Goal: Task Accomplishment & Management: Manage account settings

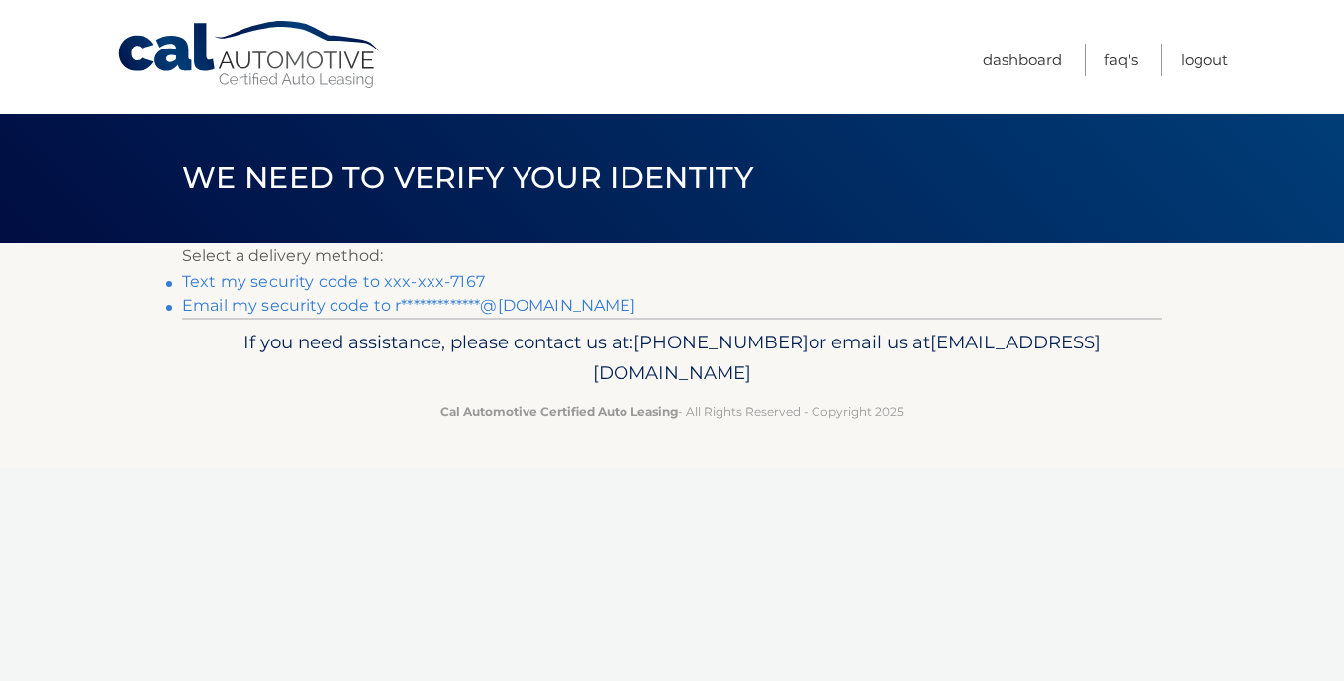
click at [397, 282] on link "Text my security code to xxx-xxx-7167" at bounding box center [333, 281] width 303 height 19
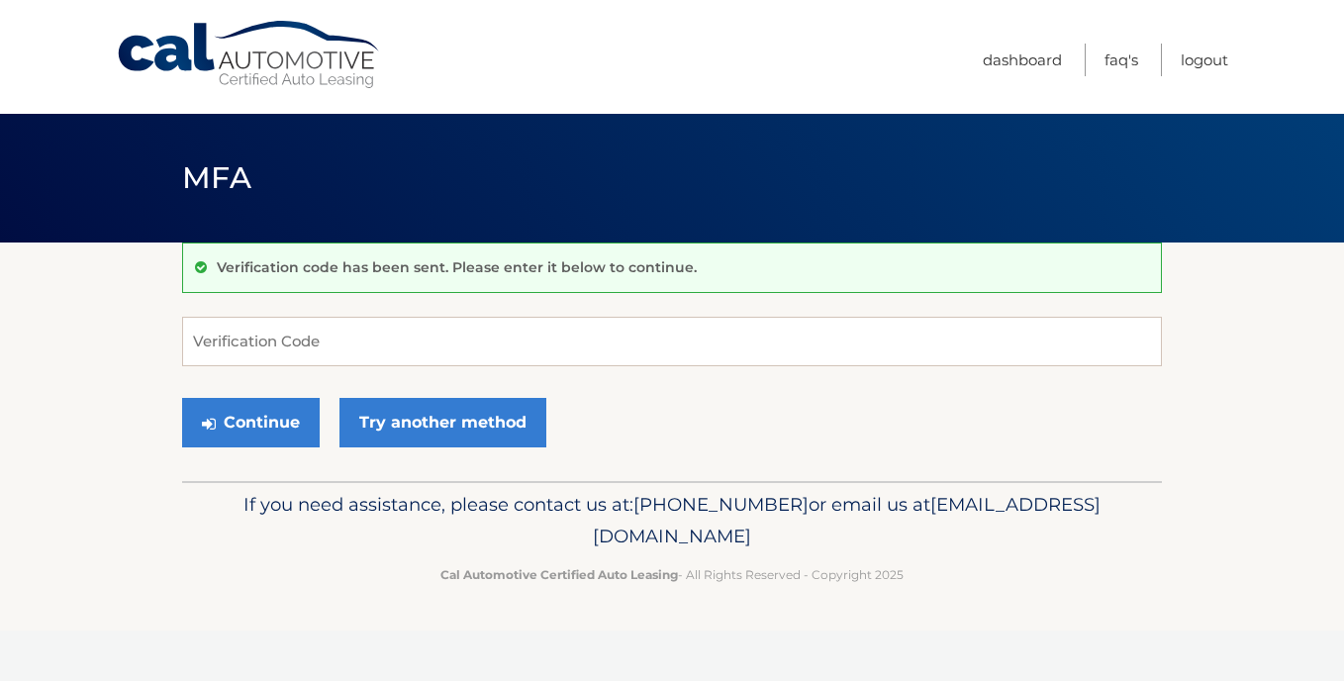
click at [465, 372] on form "Verification Code Continue Try another method" at bounding box center [672, 387] width 980 height 141
click at [448, 344] on input "Verification Code" at bounding box center [672, 341] width 980 height 49
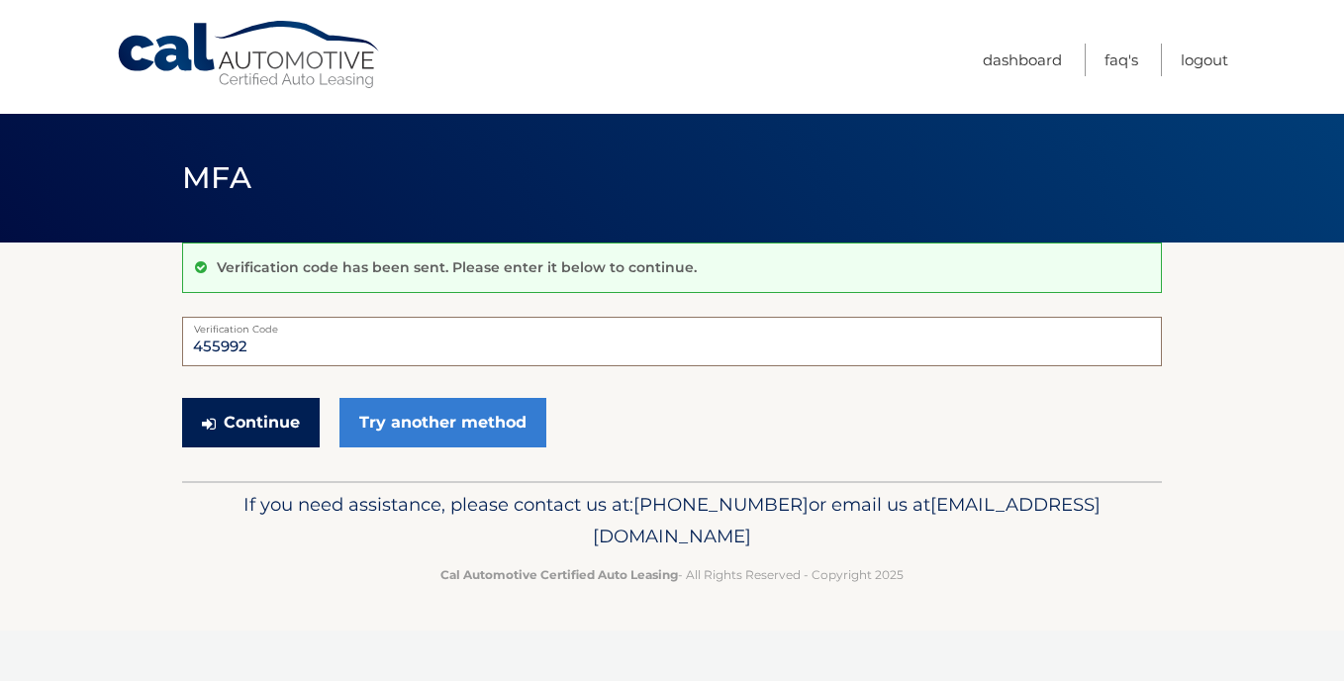
type input "455992"
click at [274, 405] on button "Continue" at bounding box center [251, 422] width 138 height 49
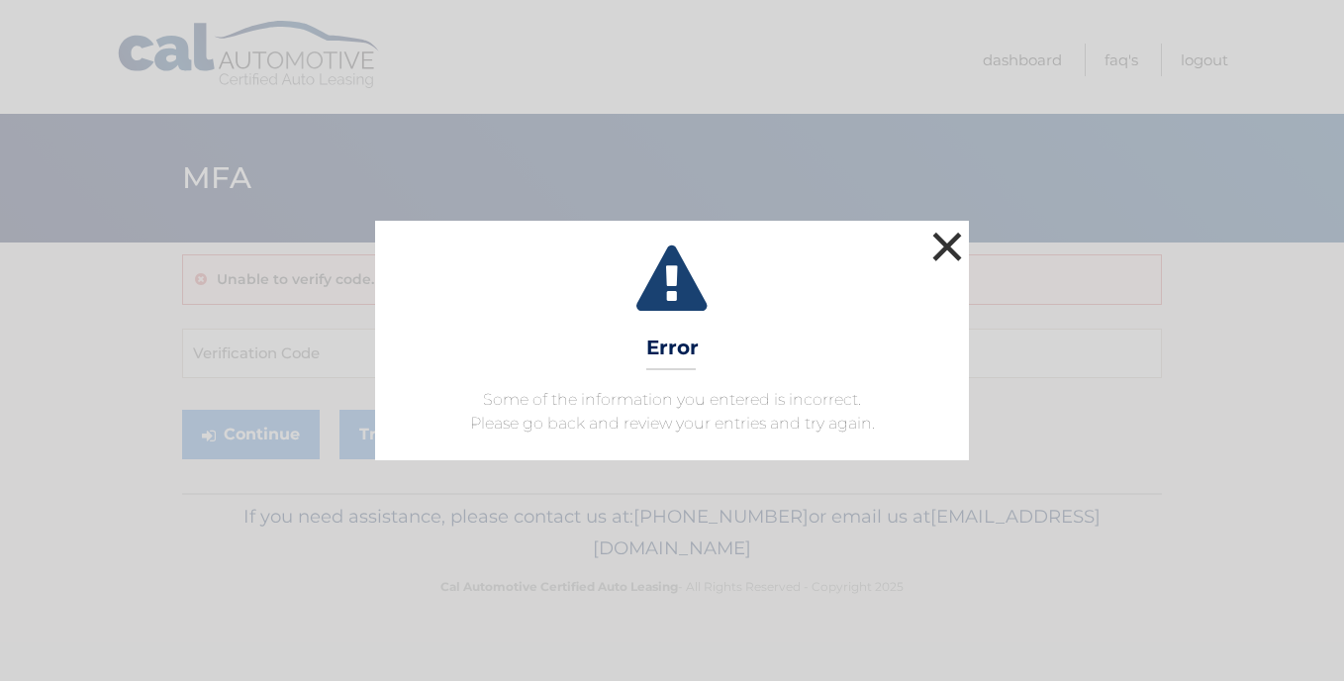
click at [933, 242] on button "×" at bounding box center [947, 247] width 40 height 40
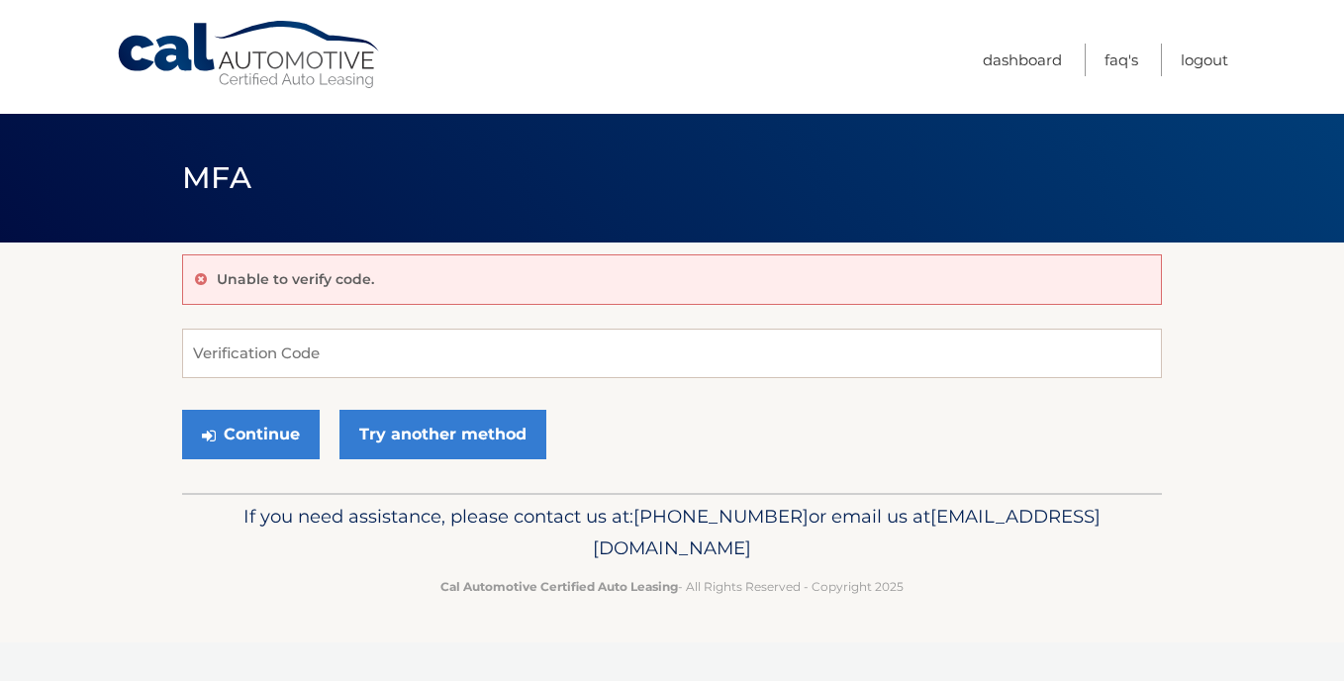
click at [933, 242] on div "Unable to verify code. Verification Code Continue Try another method" at bounding box center [672, 367] width 980 height 250
click at [326, 381] on form "Verification Code Continue Try another method" at bounding box center [672, 399] width 980 height 141
click at [325, 381] on form "Verification Code Continue Try another method" at bounding box center [672, 399] width 980 height 141
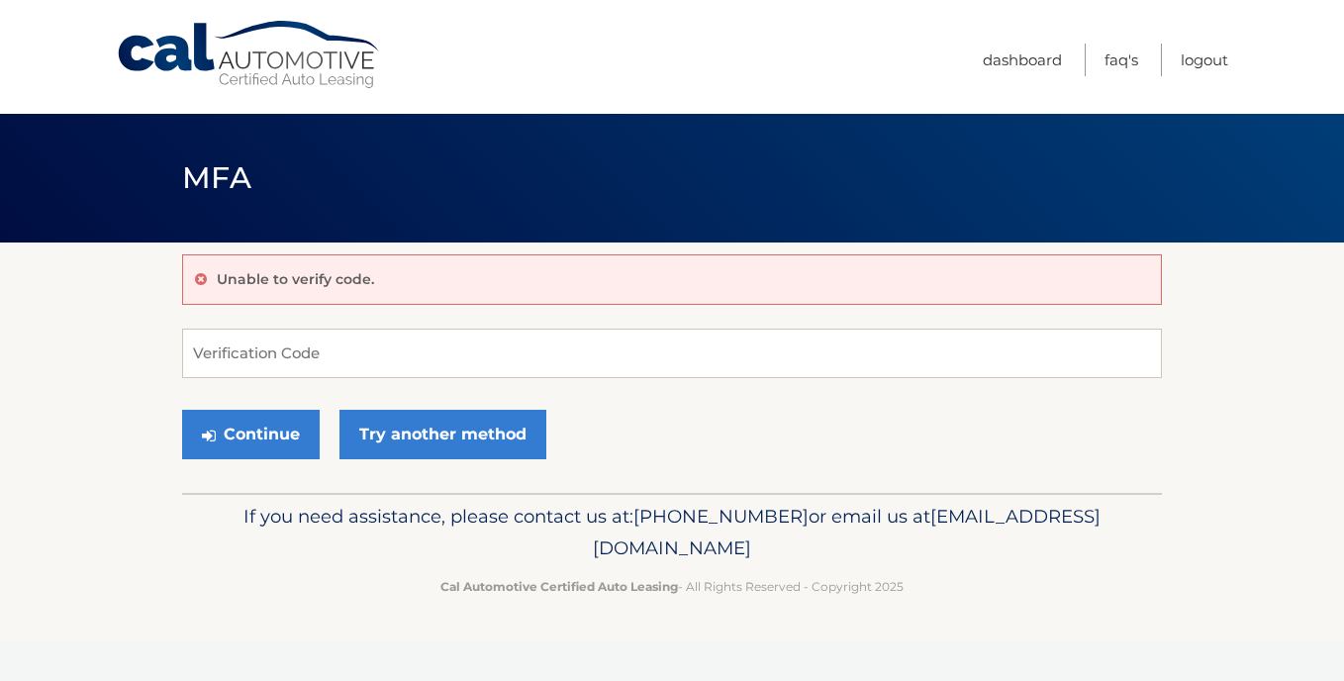
click at [325, 381] on form "Verification Code Continue Try another method" at bounding box center [672, 399] width 980 height 141
click at [308, 366] on input "Verification Code" at bounding box center [672, 353] width 980 height 49
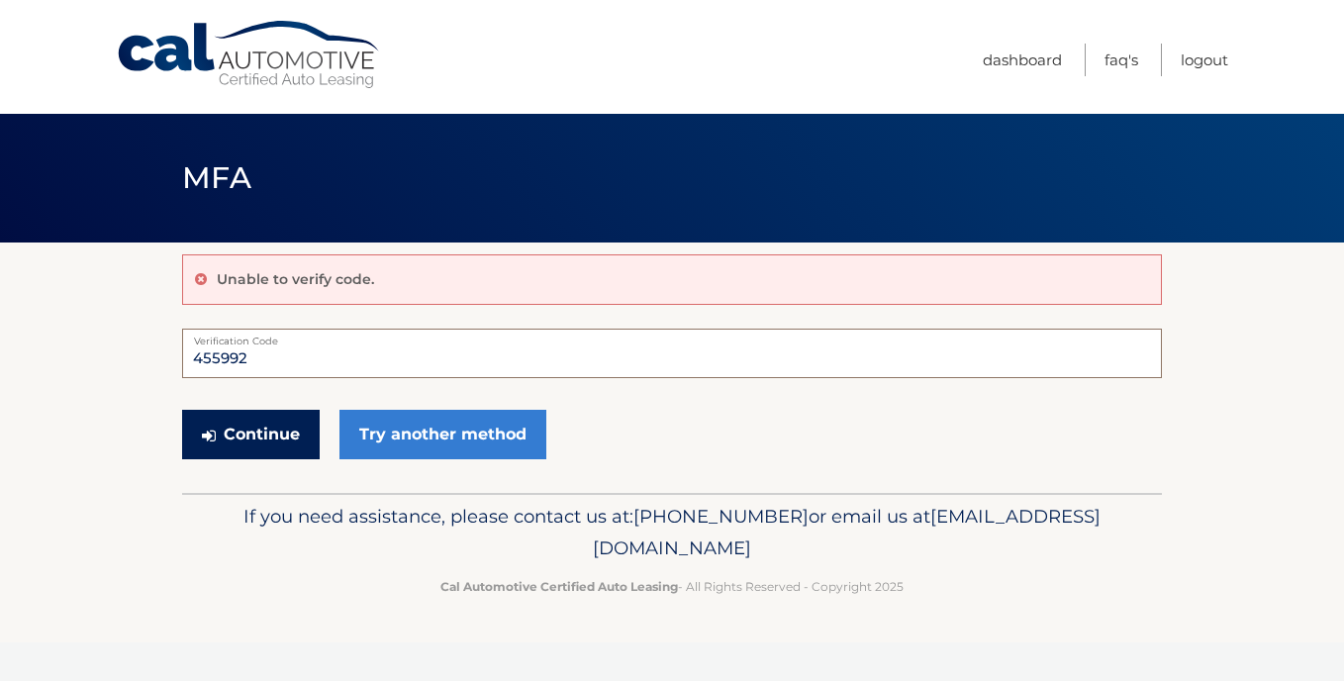
type input "455992"
click at [283, 431] on button "Continue" at bounding box center [251, 434] width 138 height 49
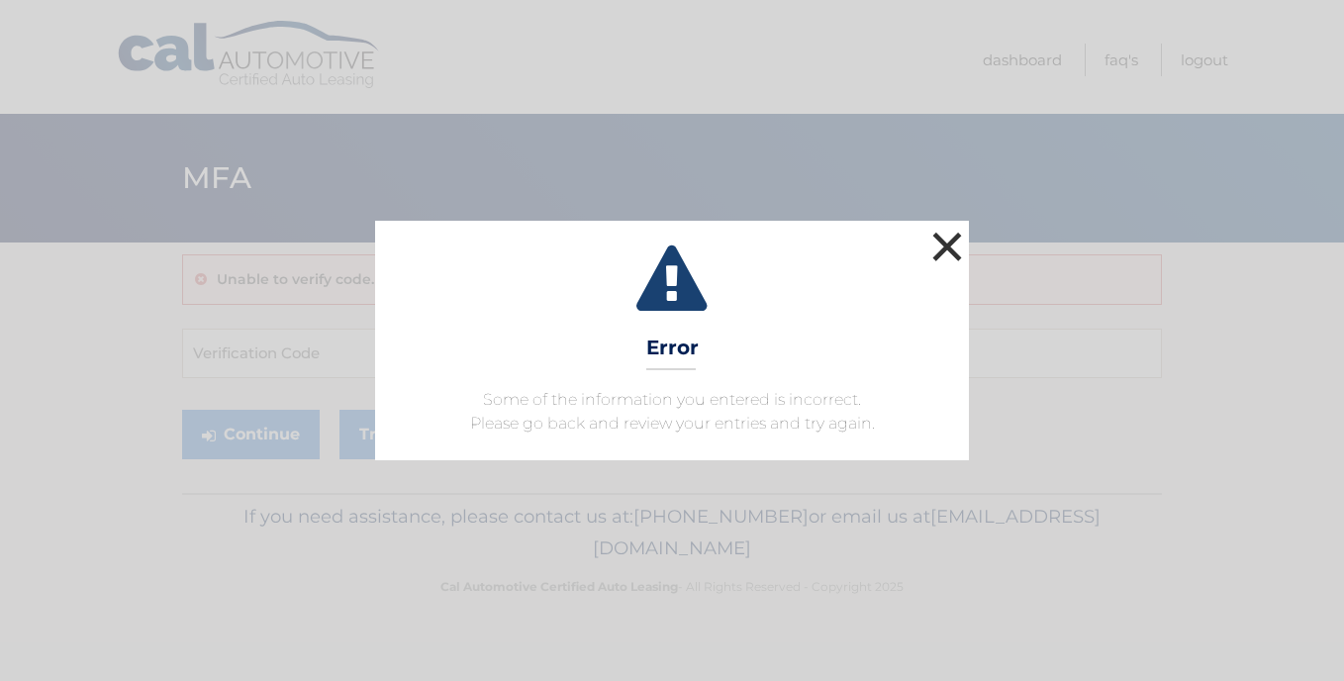
click at [958, 265] on button "×" at bounding box center [947, 247] width 40 height 40
click at [946, 249] on button "×" at bounding box center [947, 247] width 40 height 40
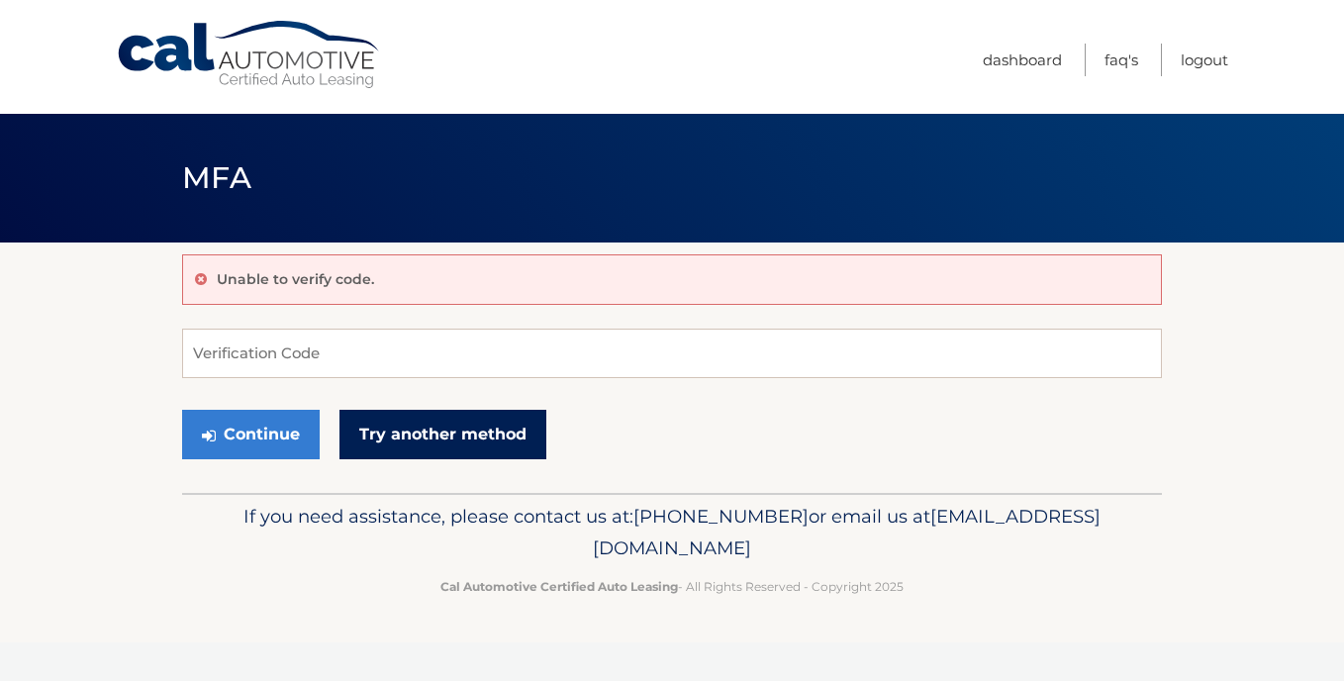
click at [509, 410] on link "Try another method" at bounding box center [442, 434] width 207 height 49
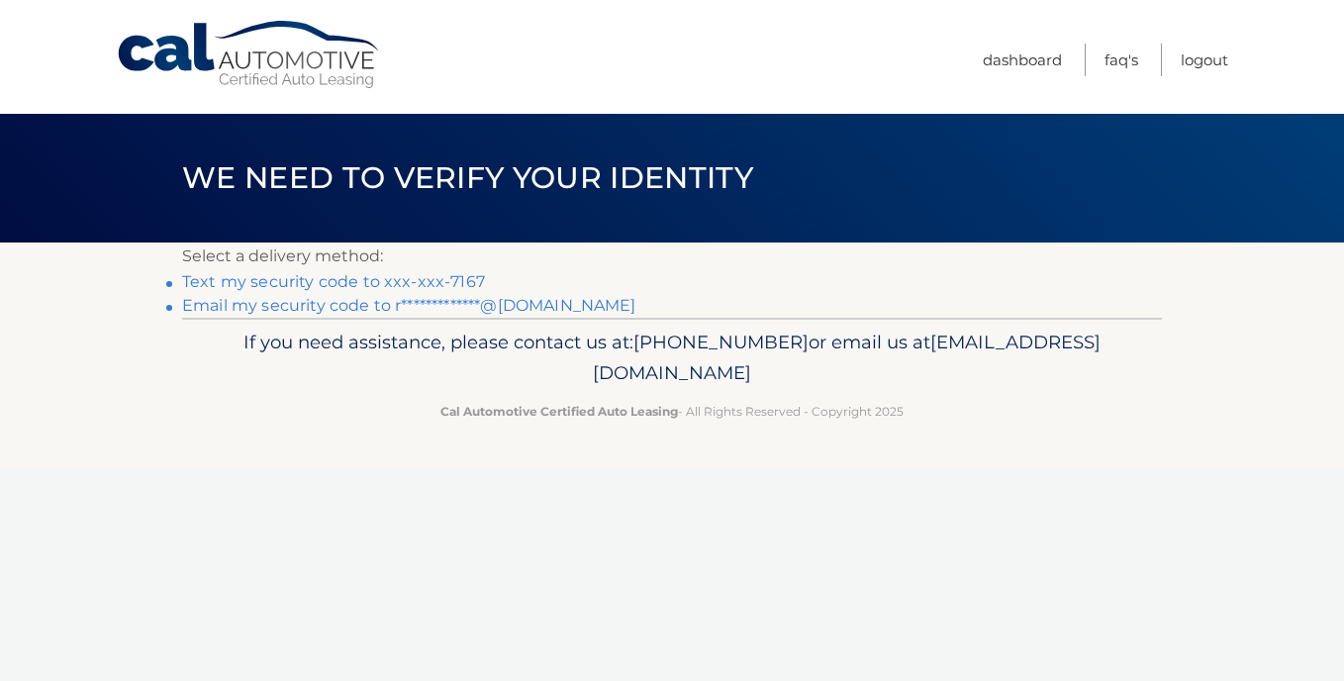
click at [365, 280] on link "Text my security code to xxx-xxx-7167" at bounding box center [333, 281] width 303 height 19
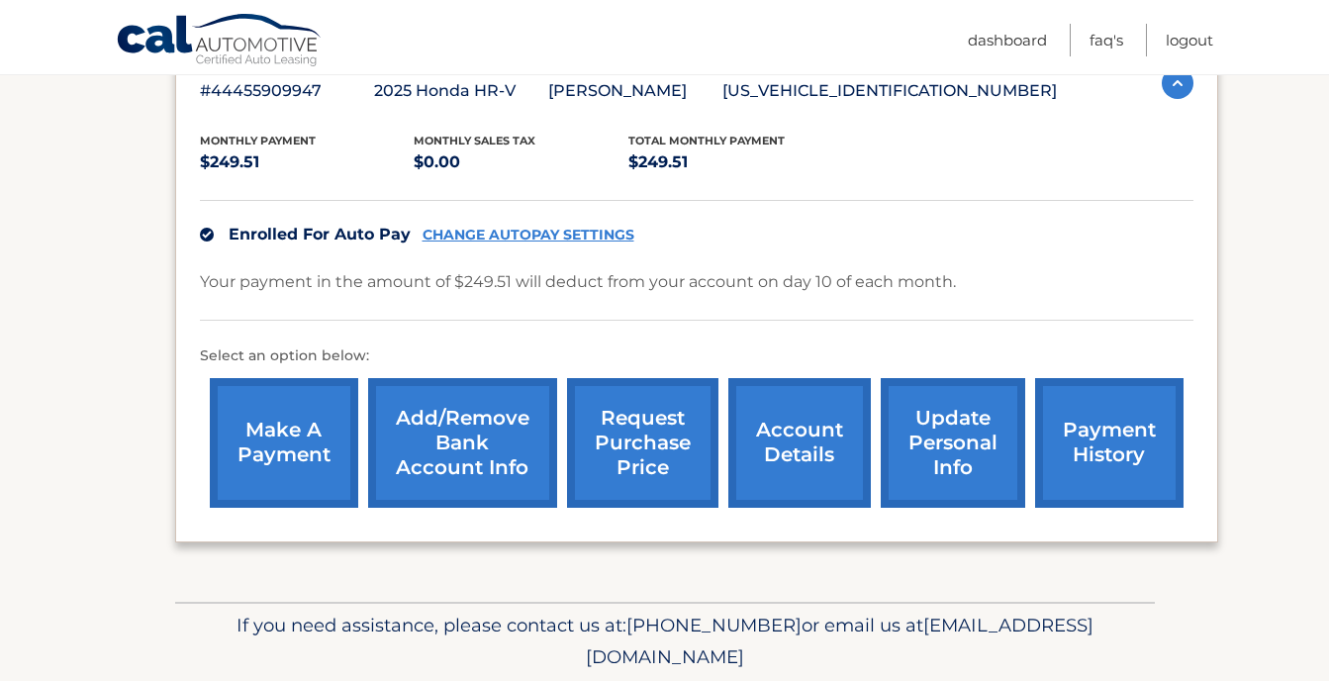
scroll to position [343, 0]
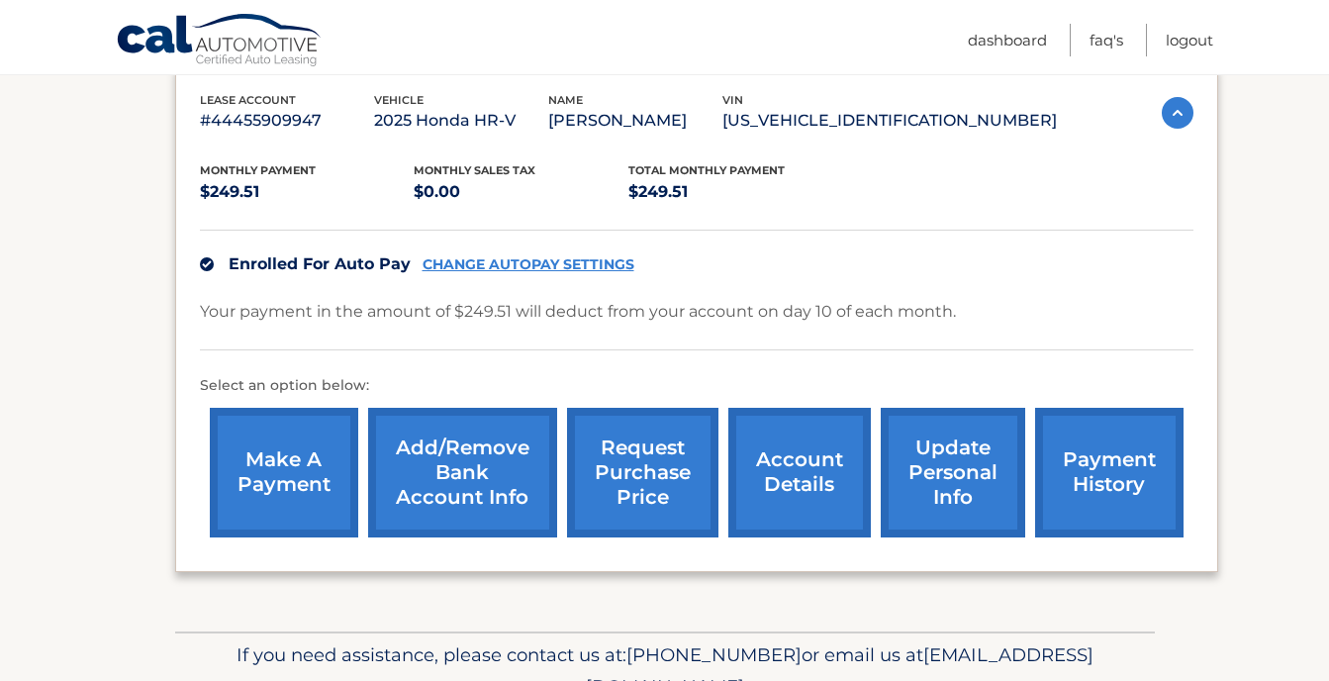
click at [530, 261] on link "CHANGE AUTOPAY SETTINGS" at bounding box center [529, 264] width 212 height 17
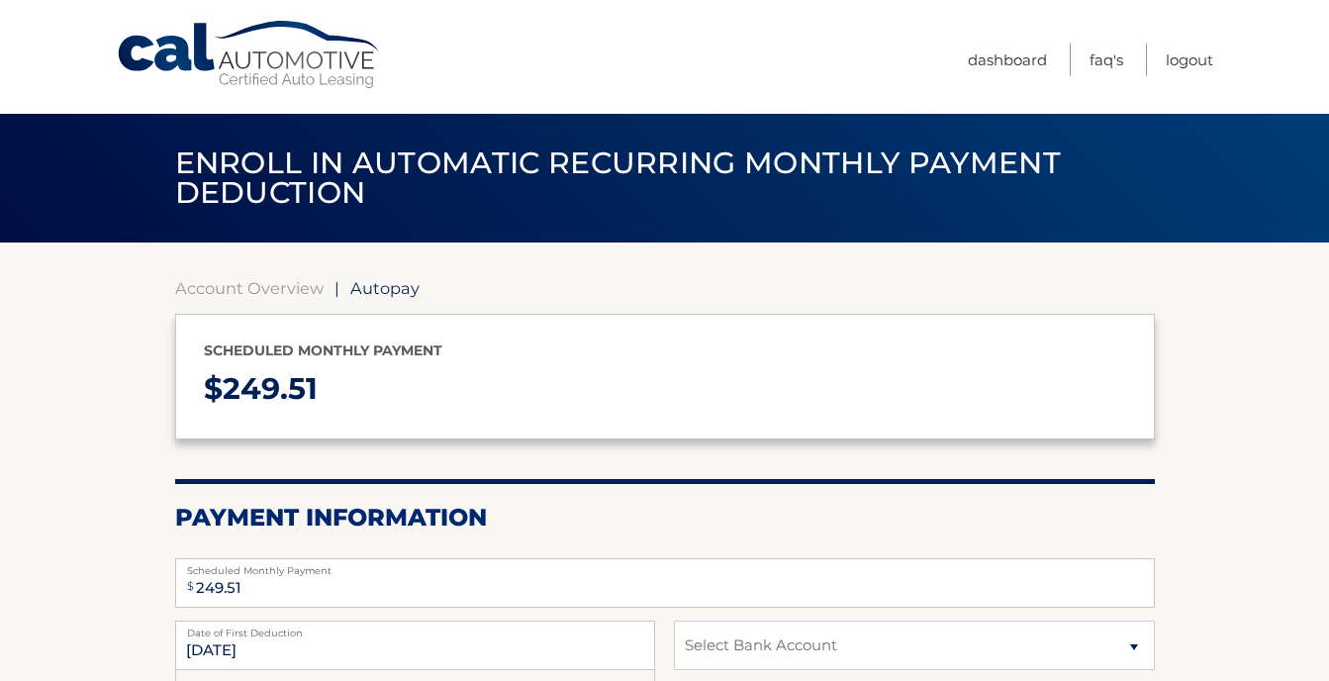
click at [248, 63] on link "Cal Automotive" at bounding box center [249, 55] width 267 height 70
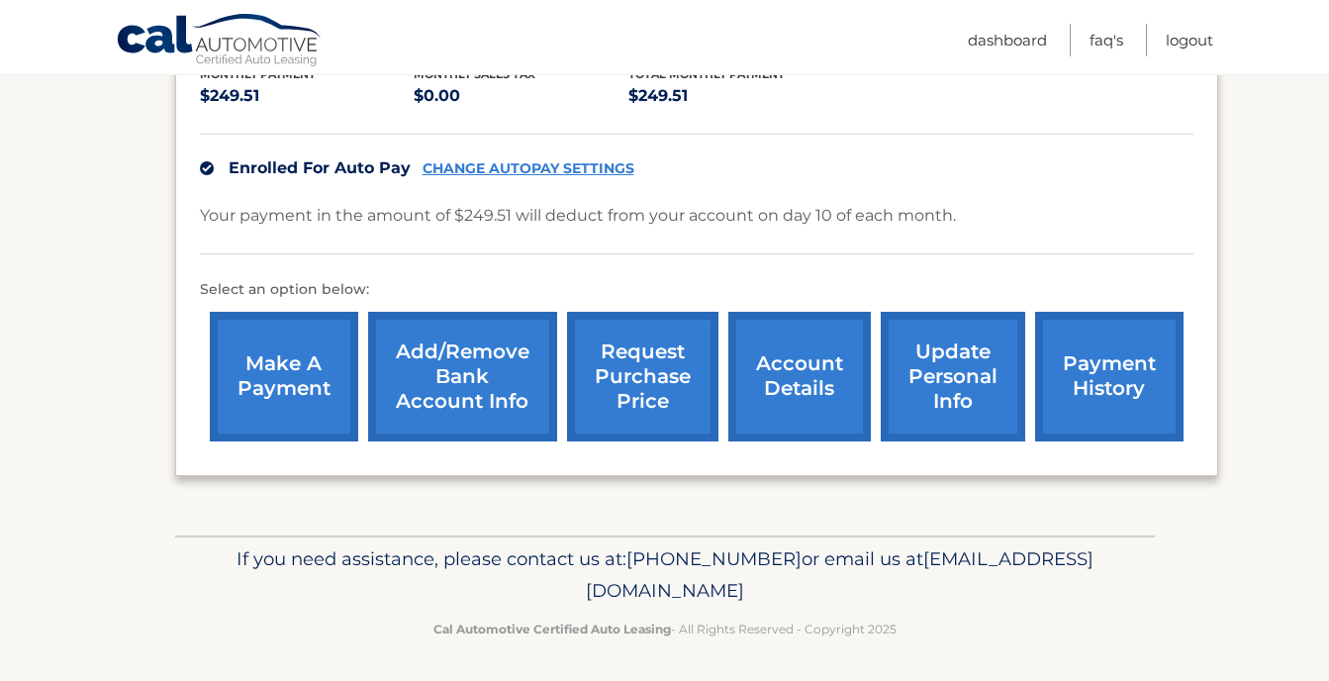
scroll to position [443, 0]
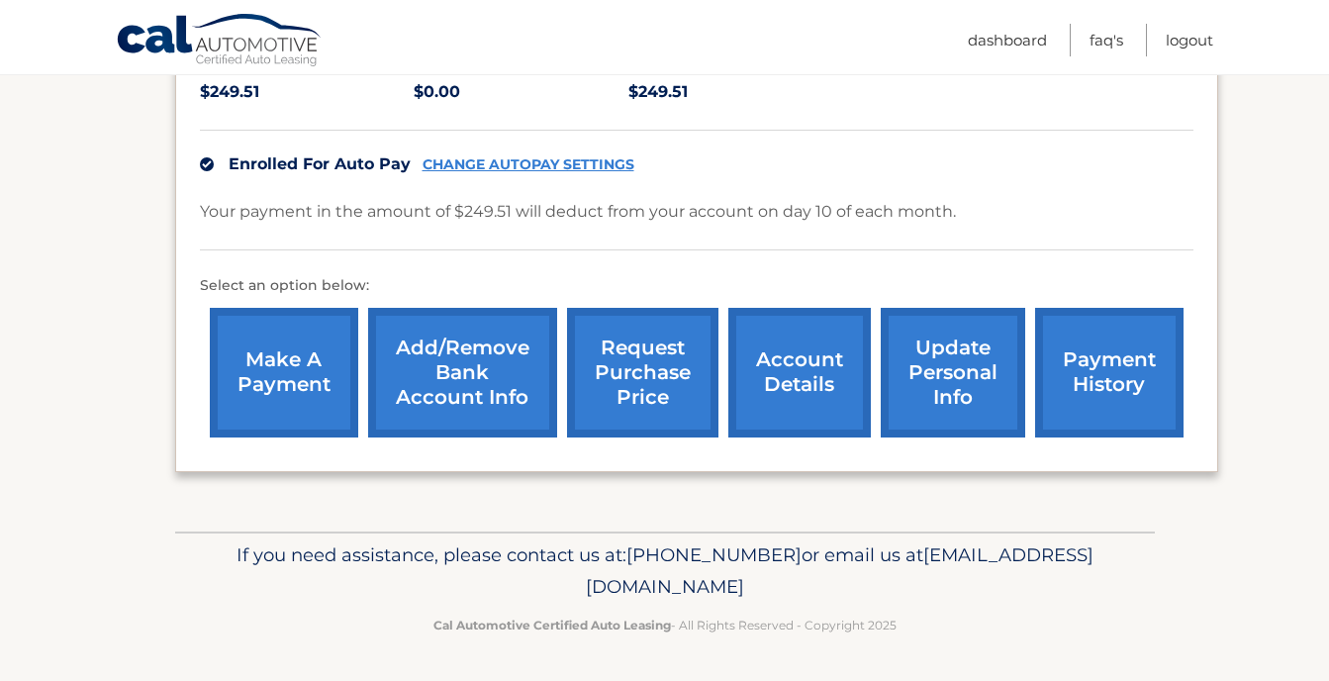
click at [821, 373] on link "account details" at bounding box center [799, 373] width 143 height 130
click at [1115, 402] on link "payment history" at bounding box center [1109, 373] width 148 height 130
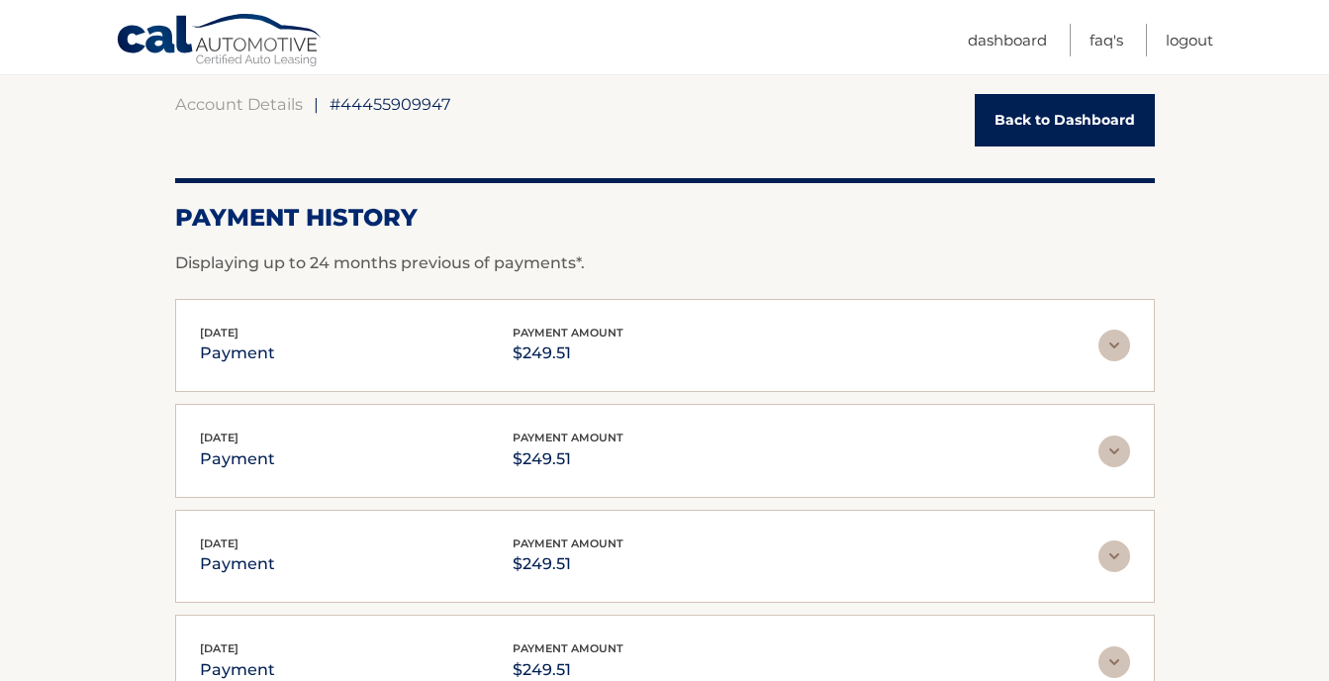
scroll to position [186, 0]
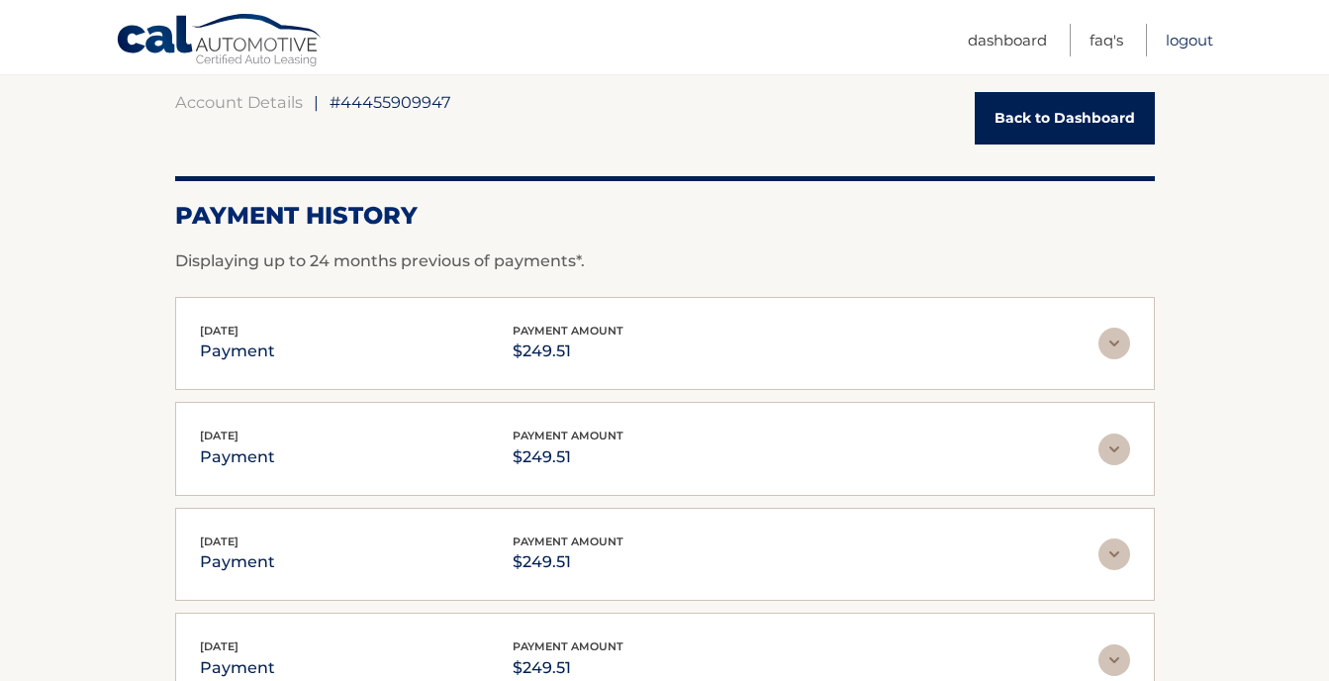
click at [1194, 35] on link "Logout" at bounding box center [1190, 40] width 48 height 33
